Goal: Information Seeking & Learning: Learn about a topic

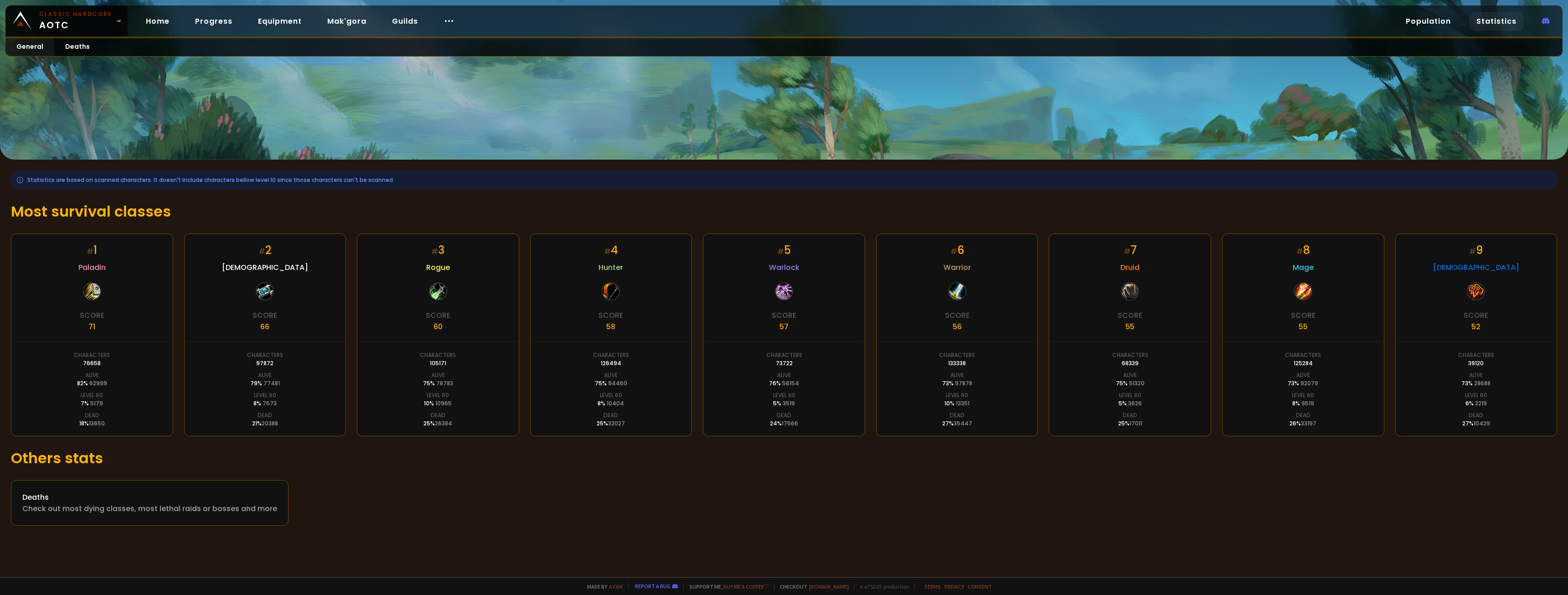
click at [780, 343] on div "# 5 Warlock Score 57 Characters 73722 Alive 76 % 56154 Level 60 5 % 3519 Dead 2…" at bounding box center [784, 335] width 163 height 203
drag, startPoint x: 782, startPoint y: 360, endPoint x: 790, endPoint y: 367, distance: 10.6
click at [790, 361] on div "73722" at bounding box center [784, 363] width 17 height 8
drag, startPoint x: 776, startPoint y: 387, endPoint x: 804, endPoint y: 388, distance: 28.0
click at [804, 388] on div "# 5 Warlock Score 57 Characters 73722 Alive 76 % 56154 Level 60 5 % 3519 Dead 2…" at bounding box center [784, 335] width 163 height 203
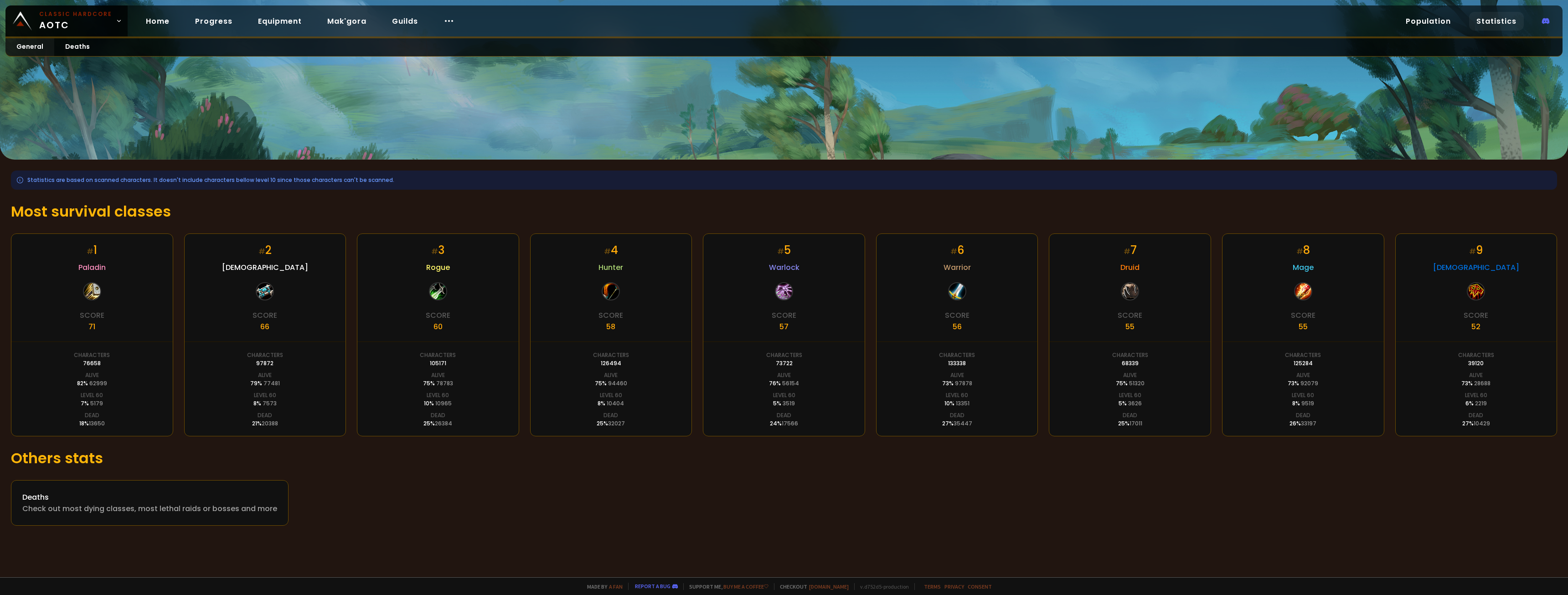
click at [809, 402] on div "# 5 Warlock Score 57 Characters 73722 Alive 76 % 56154 Level 60 5 % 3519 Dead 2…" at bounding box center [784, 335] width 163 height 203
click at [785, 263] on span "Warlock" at bounding box center [784, 268] width 30 height 12
click at [787, 249] on div "# 5" at bounding box center [784, 250] width 14 height 16
click at [787, 266] on span "Warlock" at bounding box center [784, 268] width 30 height 12
click at [782, 282] on div "# 5 Warlock Score 57 Characters 73722 Alive 76 % 56154 Level 60 5 % 3519 Dead 2…" at bounding box center [784, 335] width 163 height 203
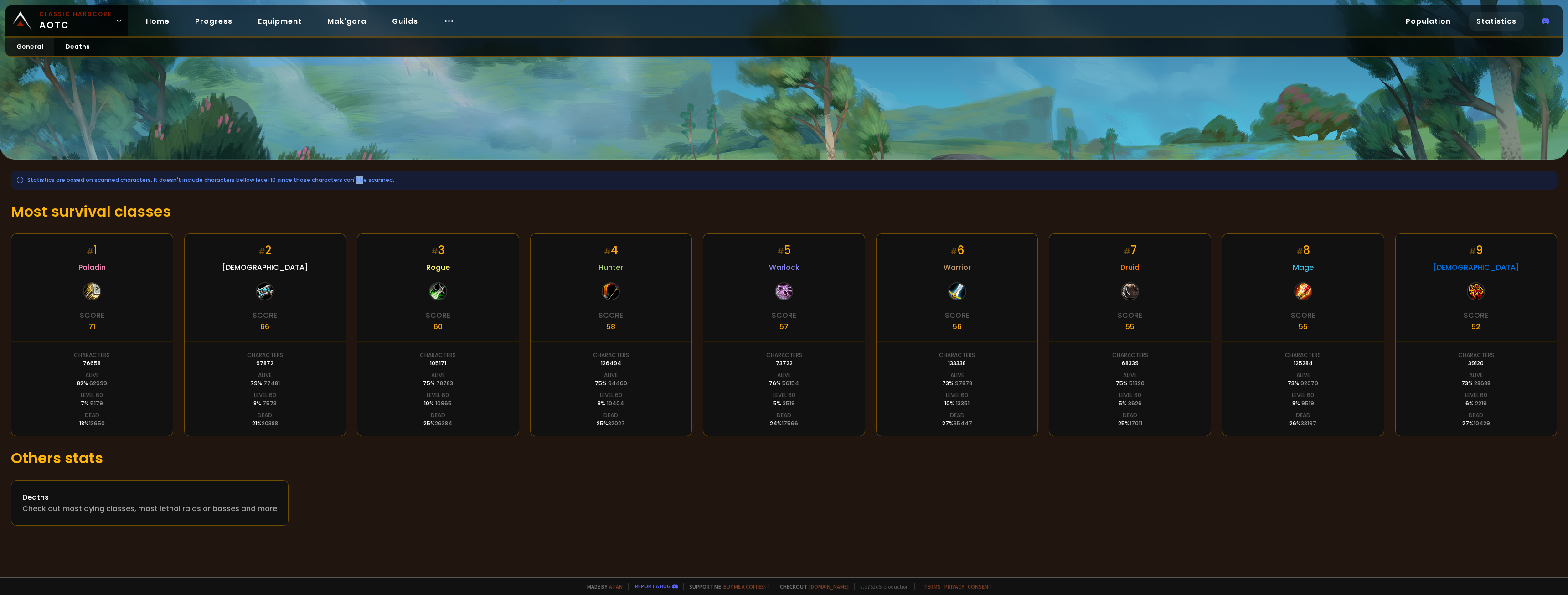
drag, startPoint x: 346, startPoint y: 178, endPoint x: 358, endPoint y: 173, distance: 13.0
click at [354, 177] on div "Statistics are based on scanned characters. It doesn't include characters bello…" at bounding box center [784, 180] width 1546 height 19
click at [30, 493] on div "Deaths" at bounding box center [150, 498] width 255 height 12
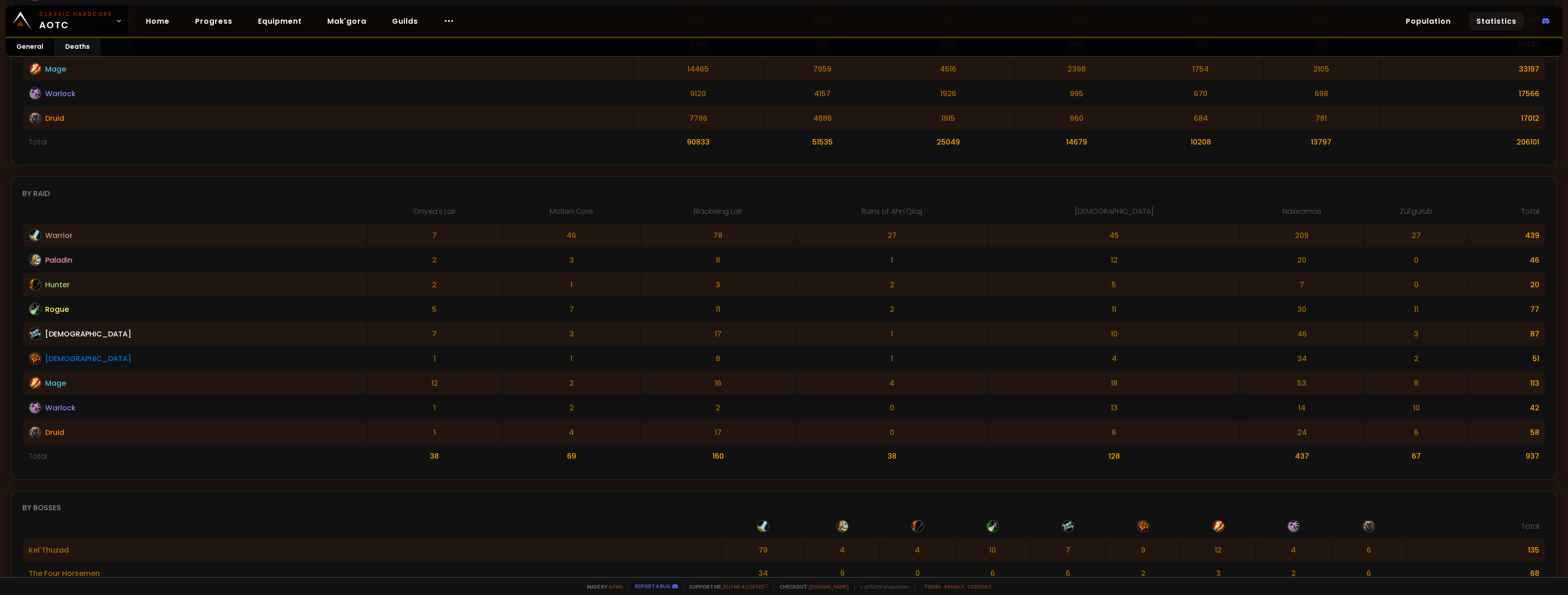
scroll to position [365, 0]
